Goal: Use online tool/utility: Utilize a website feature to perform a specific function

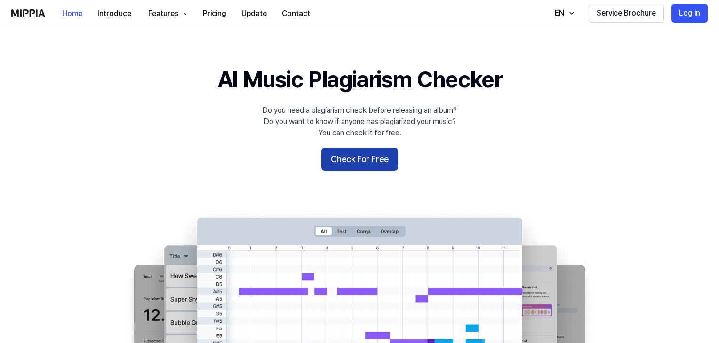
click at [352, 151] on button "Check For Free" at bounding box center [359, 159] width 77 height 23
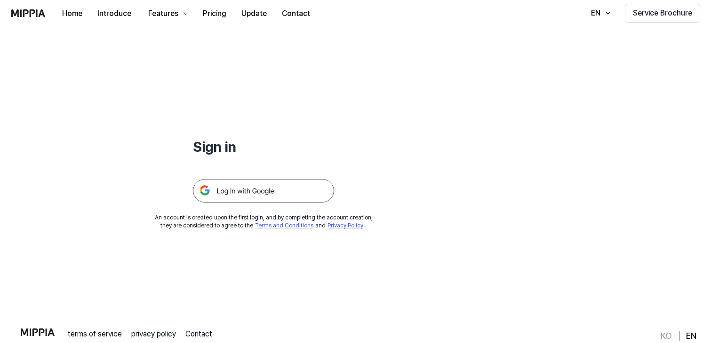
scroll to position [47, 0]
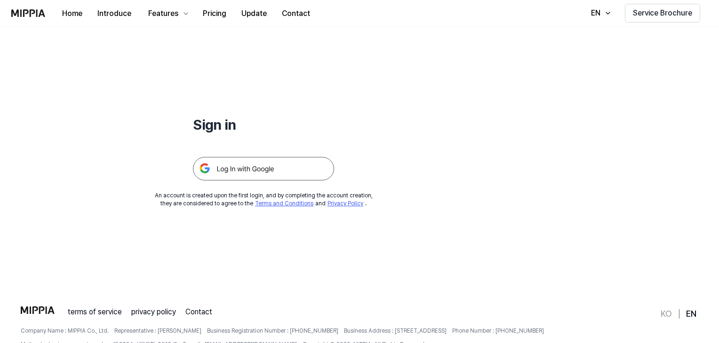
click at [289, 175] on img at bounding box center [263, 169] width 141 height 24
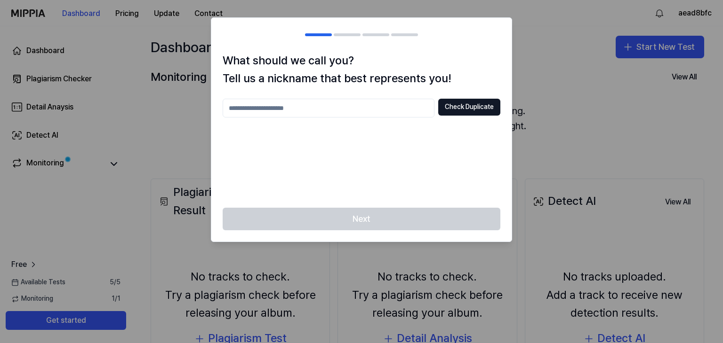
click at [327, 106] on input "text" at bounding box center [329, 108] width 212 height 19
type input "*"
type input "*********"
click at [445, 110] on button "Check Duplicate" at bounding box center [469, 107] width 62 height 17
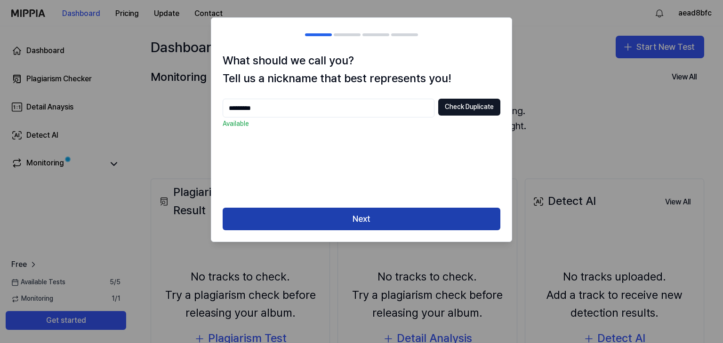
click at [396, 220] on button "Next" at bounding box center [362, 219] width 278 height 23
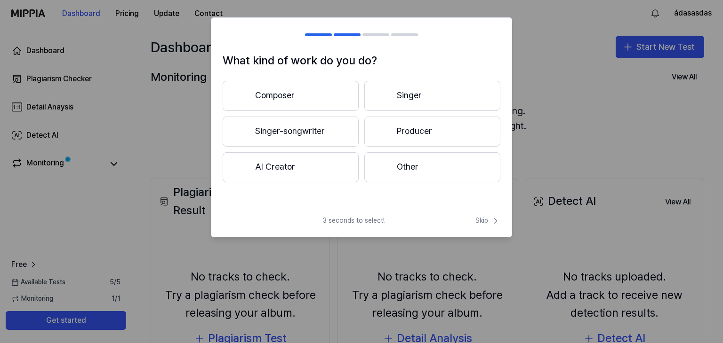
click at [274, 92] on button "Composer" at bounding box center [291, 96] width 136 height 30
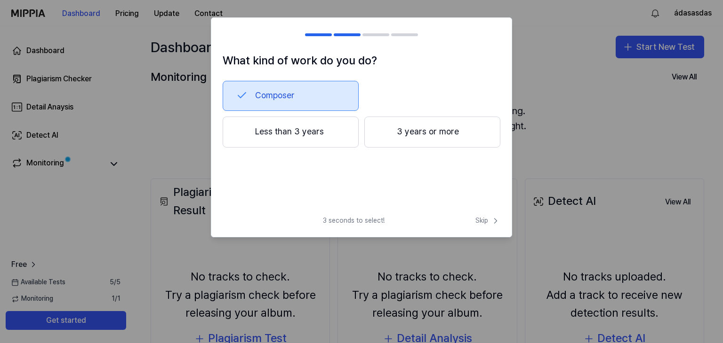
click at [454, 128] on button "3 years or more" at bounding box center [432, 132] width 136 height 31
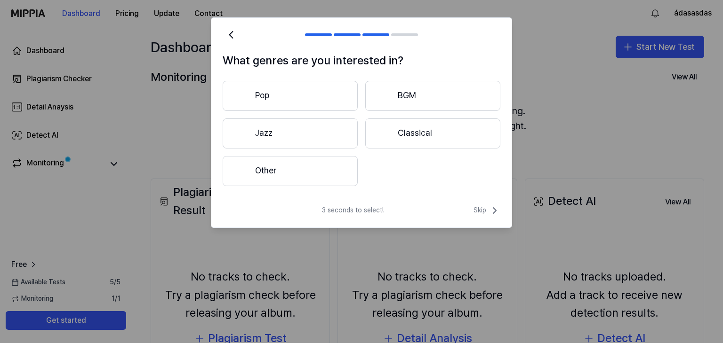
click at [483, 204] on div "What genres are you interested in? Pop BGM Jazz Classical Other 3 seconds to se…" at bounding box center [361, 122] width 301 height 211
click at [483, 209] on span "Skip" at bounding box center [486, 210] width 27 height 11
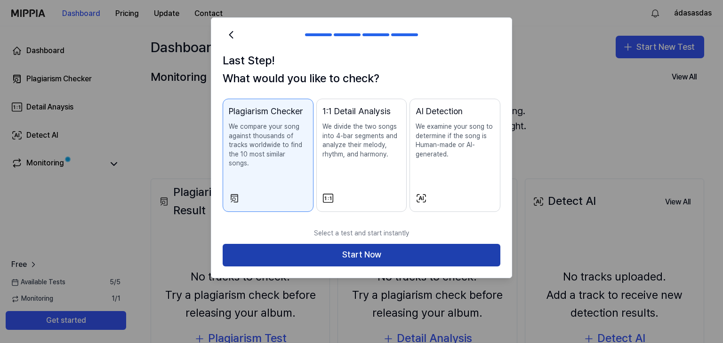
click at [447, 247] on button "Start Now" at bounding box center [362, 255] width 278 height 23
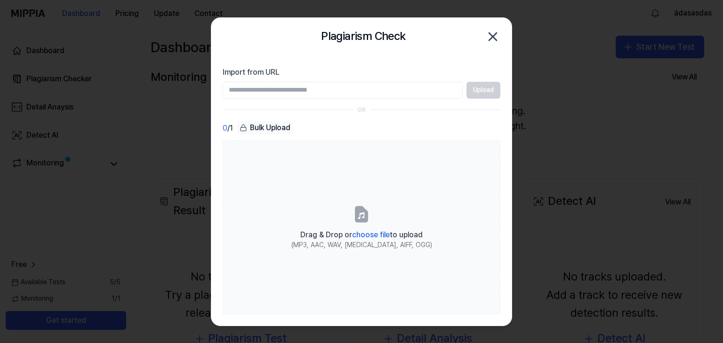
click at [485, 39] on div "Plagiarism Check Close" at bounding box center [362, 36] width 278 height 19
click at [489, 39] on icon "button" at bounding box center [493, 37] width 8 height 8
